Goal: Information Seeking & Learning: Learn about a topic

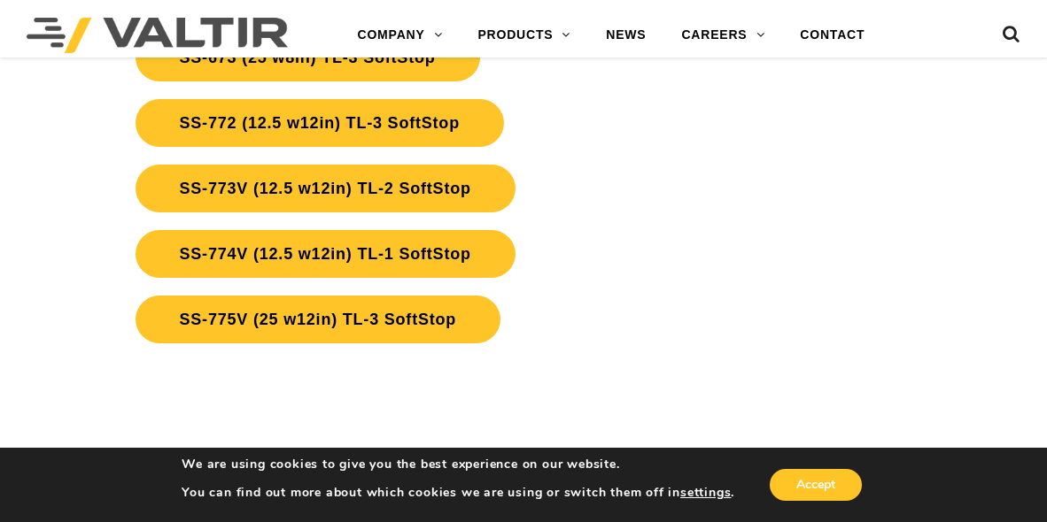
scroll to position [5066, 0]
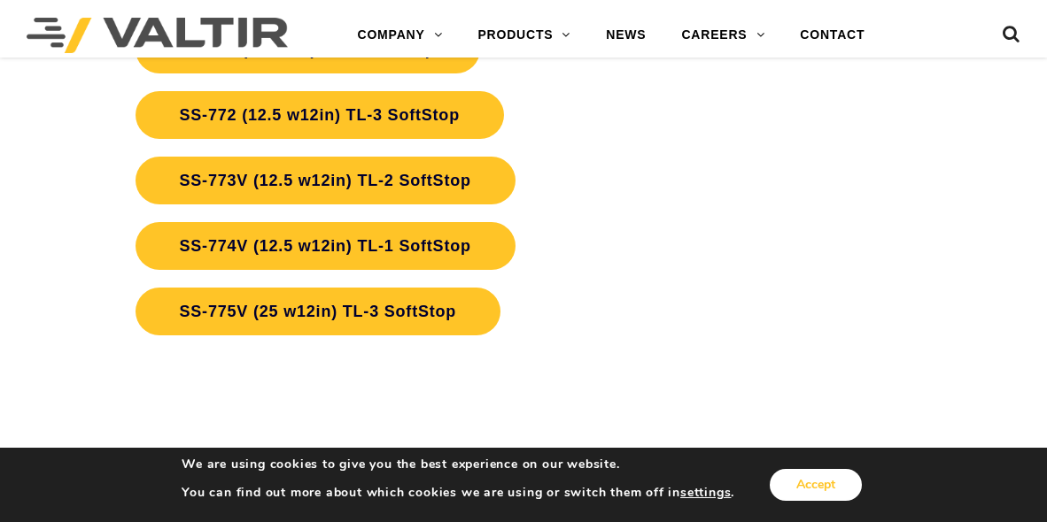
click at [828, 479] on button "Accept" at bounding box center [815, 485] width 92 height 32
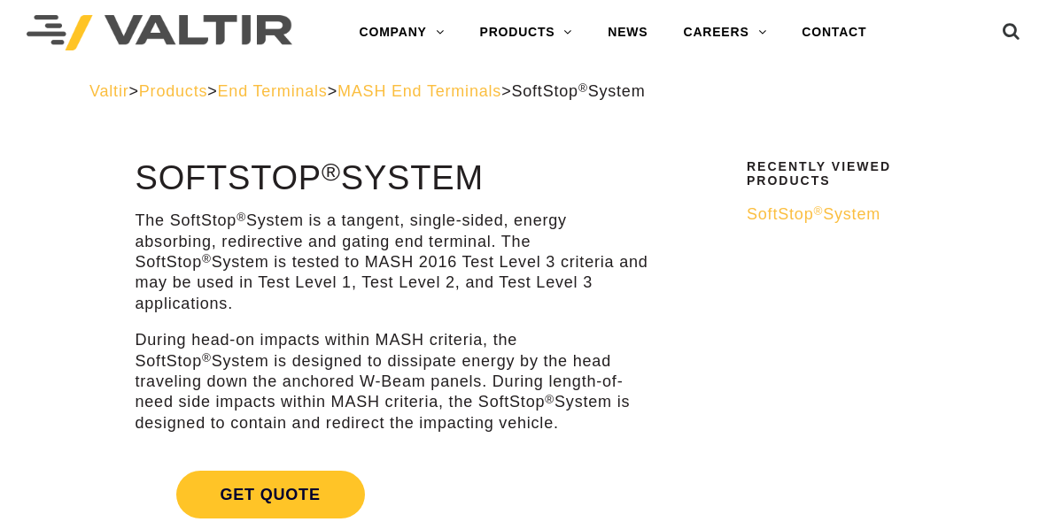
scroll to position [0, 0]
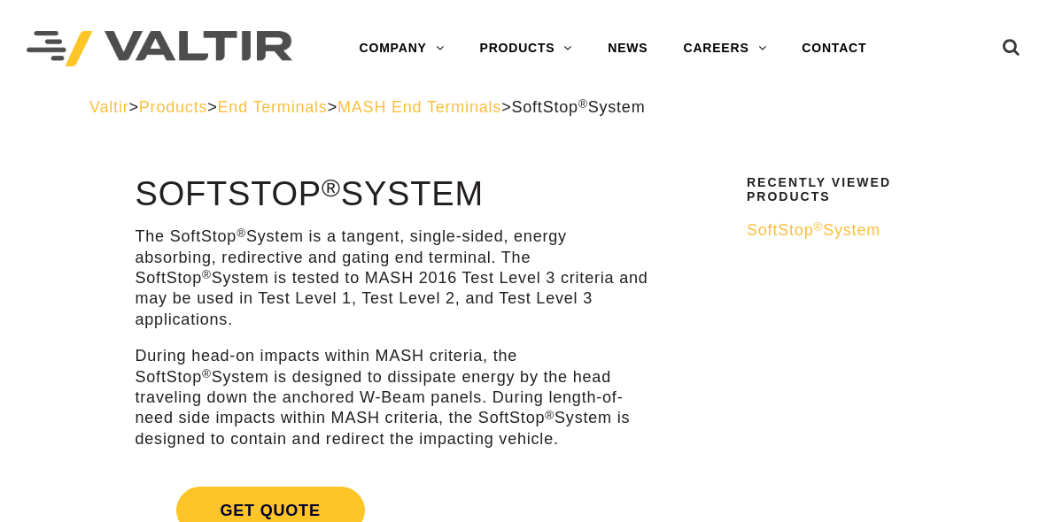
click at [1042, 43] on div "Menu COMPANY ABOUT VALTIR OUR HISTORY RENTALS INTERNATIONAL PRODUCTS BARRICADES…" at bounding box center [523, 48] width 1047 height 97
